Goal: Task Accomplishment & Management: Manage account settings

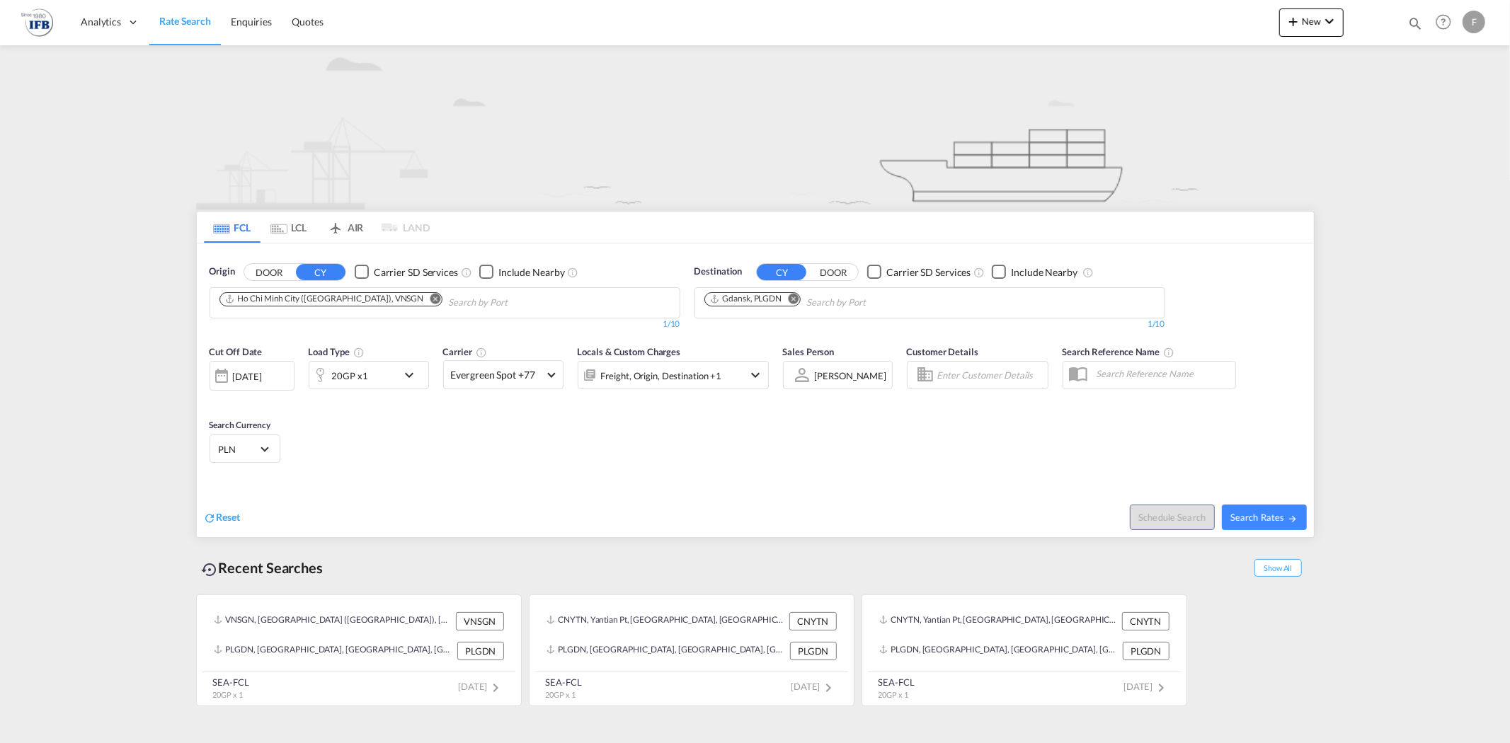
drag, startPoint x: 1402, startPoint y: 329, endPoint x: 1390, endPoint y: 314, distance: 19.3
click at [1402, 329] on md-content "Analytics Reports Rate Search Enquiries Quotes New Quote Bookings Quotes Enquir…" at bounding box center [755, 371] width 1510 height 743
click at [1470, 28] on div "F" at bounding box center [1474, 22] width 23 height 23
click at [1405, 306] on md-backdrop at bounding box center [755, 371] width 1510 height 743
click at [1487, 23] on md-menu "F" at bounding box center [1476, 16] width 26 height 33
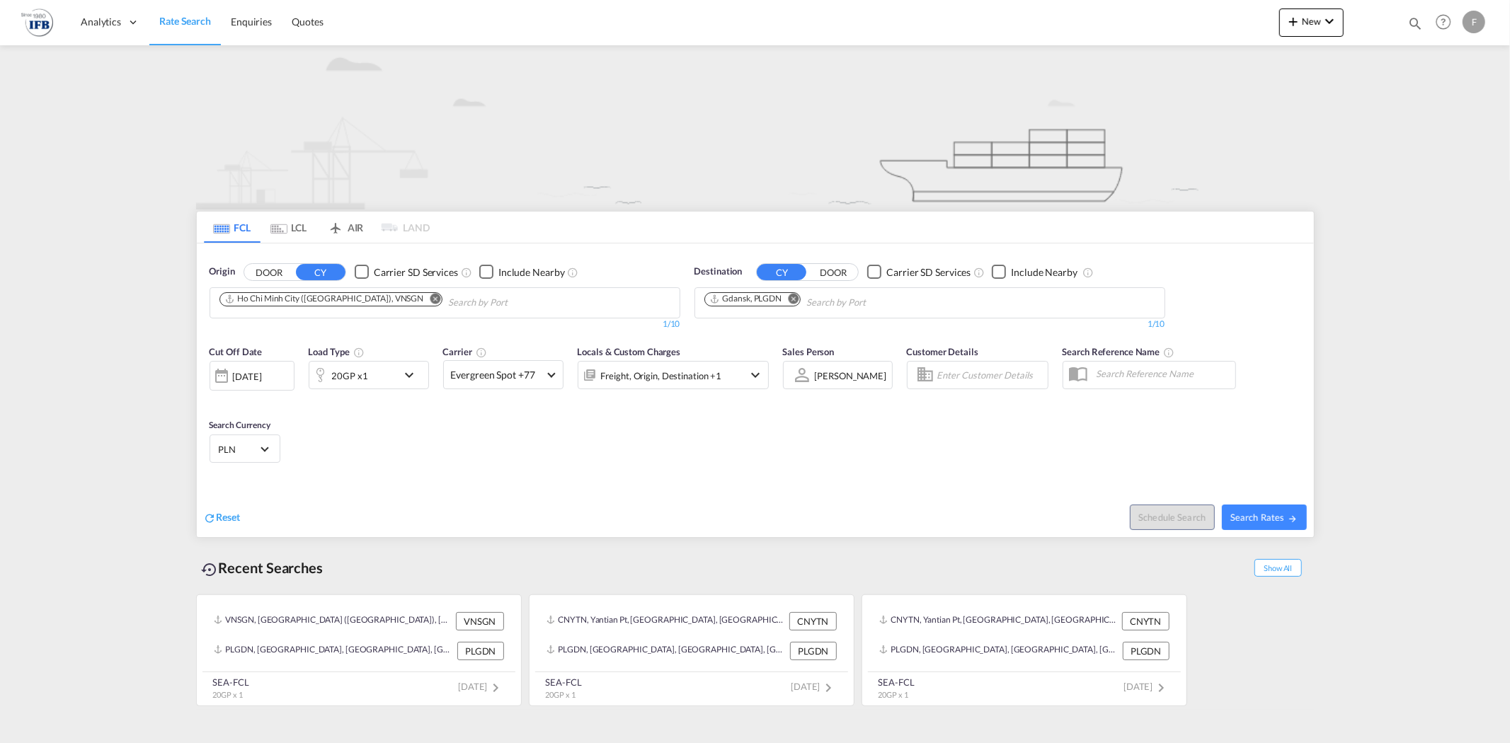
click at [1471, 23] on div "F" at bounding box center [1474, 22] width 23 height 23
click at [1457, 64] on button "My Profile" at bounding box center [1458, 62] width 92 height 28
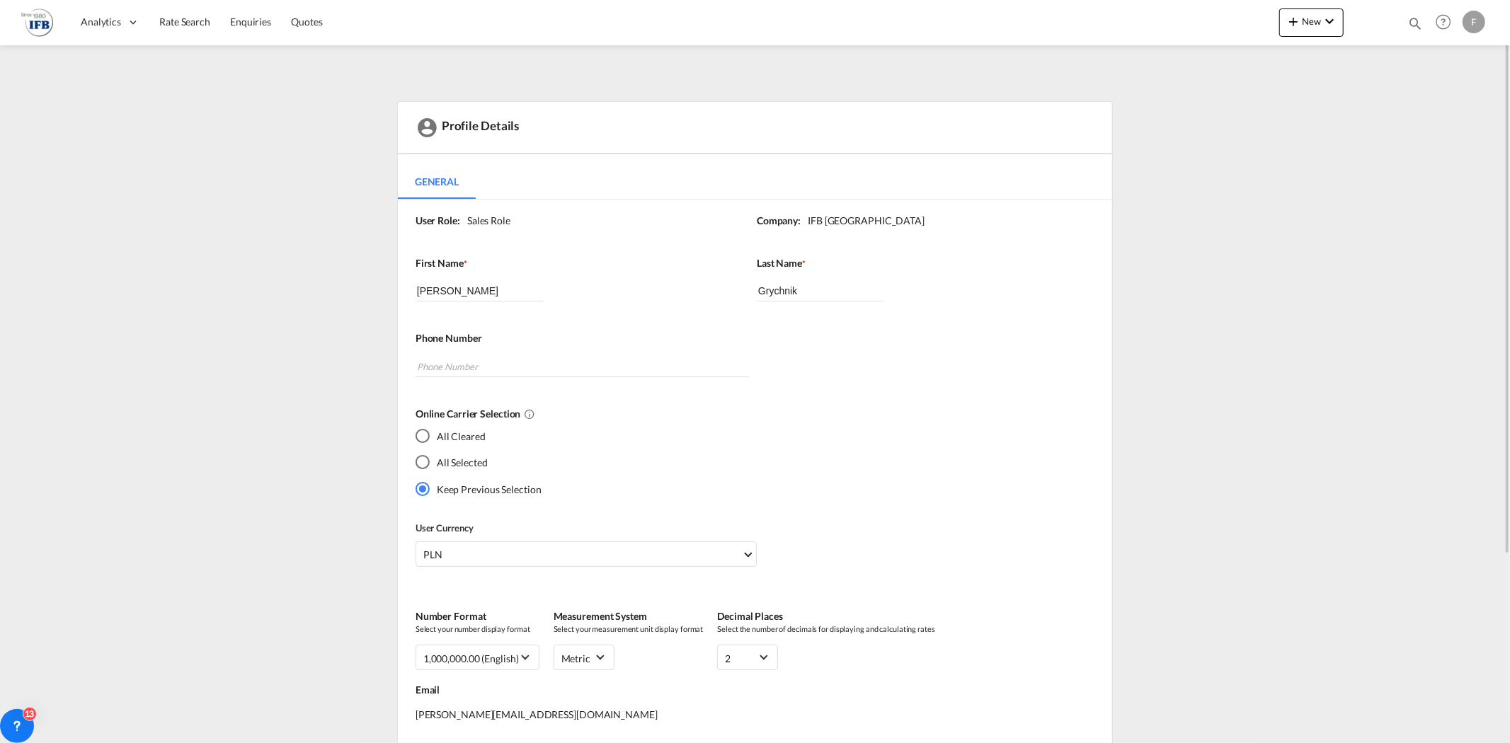
click at [1484, 18] on div "F" at bounding box center [1474, 22] width 23 height 23
drag, startPoint x: 1377, startPoint y: 279, endPoint x: 1385, endPoint y: 219, distance: 60.0
click at [1377, 275] on md-backdrop at bounding box center [755, 371] width 1510 height 743
